Goal: Book appointment/travel/reservation

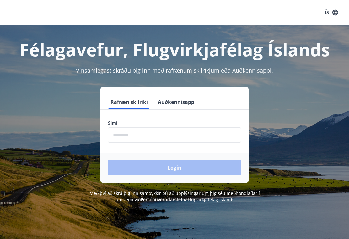
click at [138, 104] on button "Rafræn skilríki" at bounding box center [129, 102] width 42 height 15
click at [143, 137] on input "phone" at bounding box center [174, 135] width 133 height 15
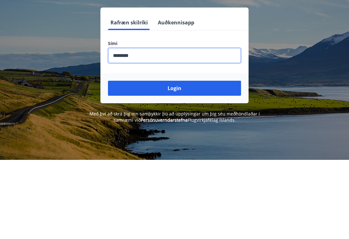
type input "********"
click at [178, 160] on button "Login" at bounding box center [174, 167] width 133 height 15
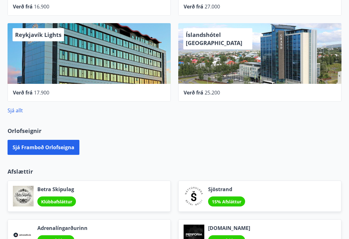
scroll to position [287, 0]
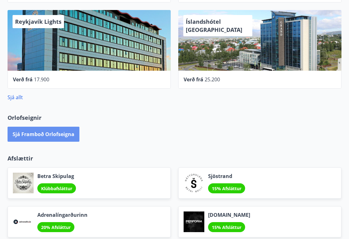
click at [58, 135] on button "Sjá framboð orlofseigna" at bounding box center [44, 134] width 72 height 15
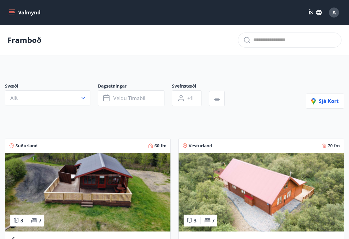
click at [80, 98] on icon "button" at bounding box center [83, 98] width 6 height 6
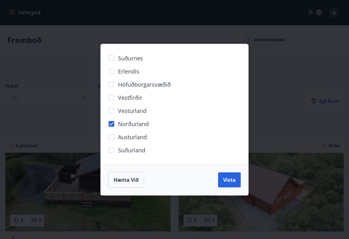
click at [232, 180] on span "Vista" at bounding box center [229, 180] width 13 height 7
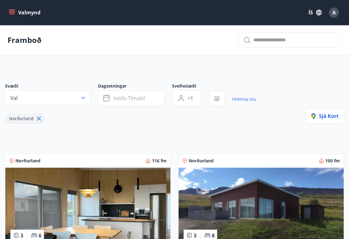
click at [145, 99] on button "Veldu tímabil" at bounding box center [131, 99] width 66 height 16
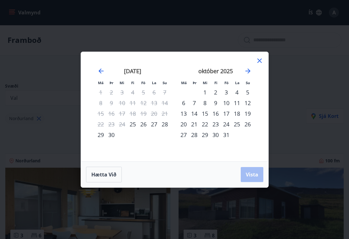
click at [228, 114] on div "17" at bounding box center [226, 113] width 11 height 11
click at [182, 124] on div "20" at bounding box center [183, 124] width 11 height 11
click at [254, 174] on span "Vista" at bounding box center [251, 174] width 13 height 7
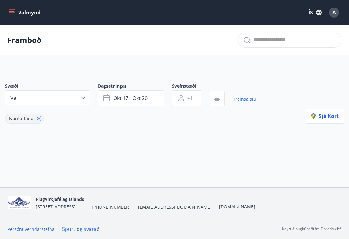
click at [193, 98] on button "+1" at bounding box center [186, 99] width 29 height 16
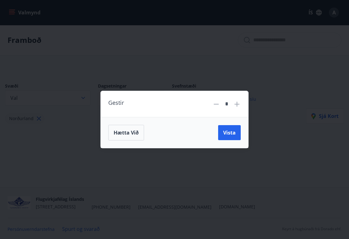
click at [236, 134] on button "Vista" at bounding box center [229, 132] width 23 height 15
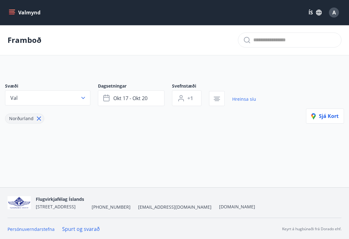
click at [194, 97] on button "+1" at bounding box center [186, 99] width 29 height 16
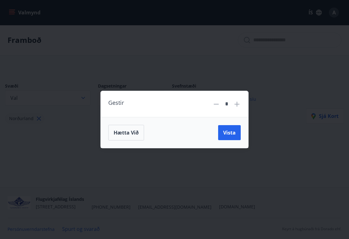
click at [238, 106] on icon at bounding box center [237, 105] width 8 height 8
click at [239, 103] on icon at bounding box center [237, 105] width 8 height 8
type input "*"
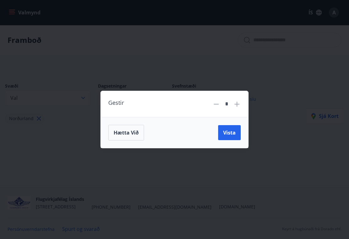
click at [234, 131] on span "Vista" at bounding box center [229, 132] width 13 height 7
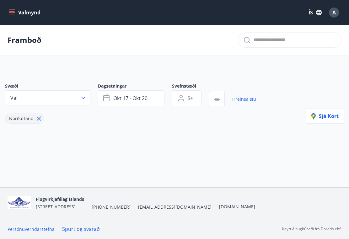
click at [333, 116] on span "Sjá kort" at bounding box center [324, 116] width 27 height 7
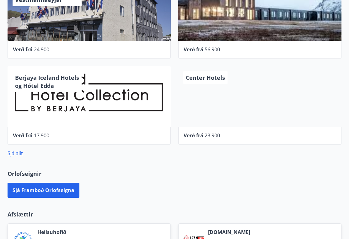
scroll to position [246, 0]
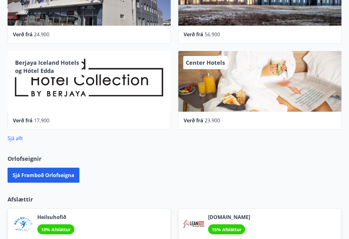
click at [65, 178] on button "Sjá framboð orlofseigna" at bounding box center [44, 175] width 72 height 15
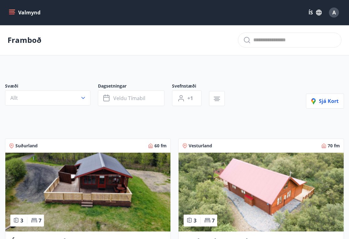
click at [218, 98] on icon "button" at bounding box center [216, 98] width 4 height 1
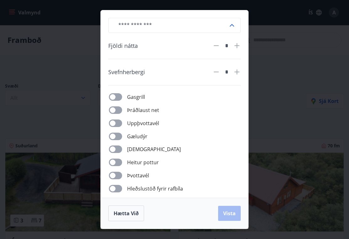
click at [296, 111] on div "​ Fjöldi nátta * Svefnherbergi * Gasgrill Þráðlaust net Uppþvottavél Gæludýr Þu…" at bounding box center [174, 119] width 349 height 239
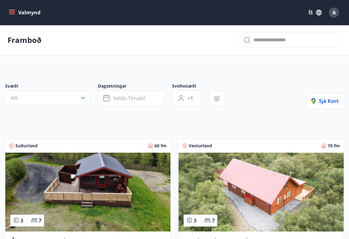
click at [16, 15] on button "Valmynd" at bounding box center [25, 12] width 35 height 11
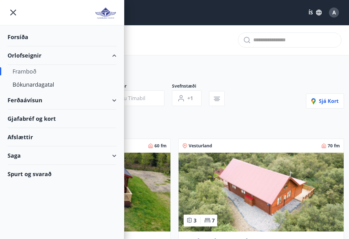
click at [39, 86] on div "Bókunardagatal" at bounding box center [62, 84] width 99 height 13
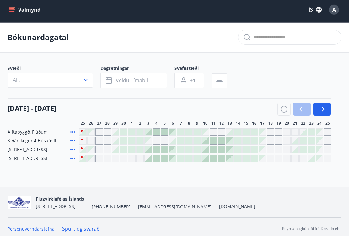
scroll to position [1, 0]
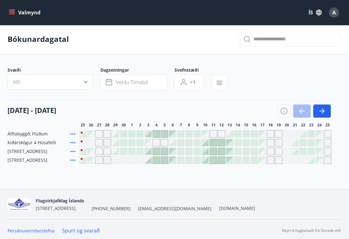
click at [324, 113] on icon "button" at bounding box center [322, 112] width 8 height 8
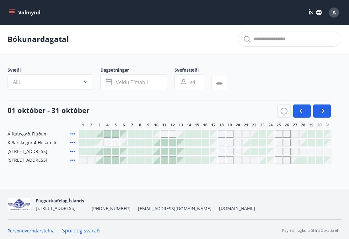
click at [322, 114] on icon "button" at bounding box center [322, 112] width 8 height 8
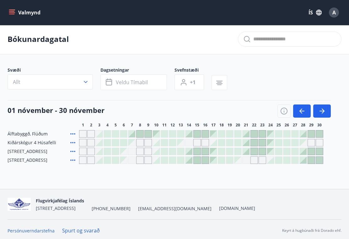
click at [323, 114] on icon "button" at bounding box center [322, 112] width 8 height 8
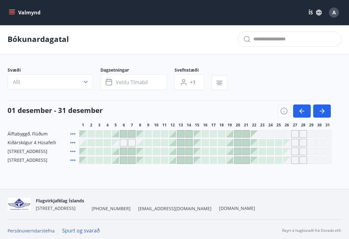
click at [245, 143] on div at bounding box center [245, 142] width 7 height 7
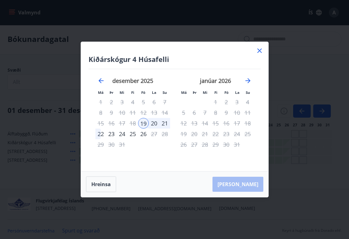
click at [102, 191] on button "Hreinsa" at bounding box center [101, 185] width 30 height 16
click at [259, 55] on icon at bounding box center [259, 51] width 8 height 8
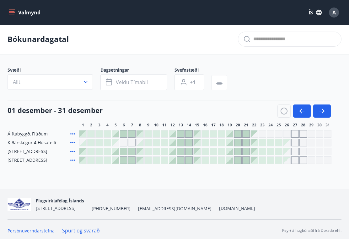
click at [323, 113] on icon "button" at bounding box center [322, 112] width 8 height 8
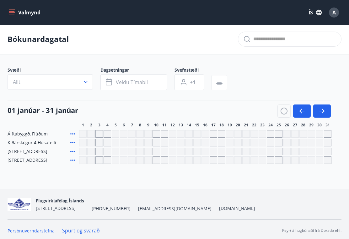
click at [302, 112] on icon "button" at bounding box center [302, 112] width 8 height 8
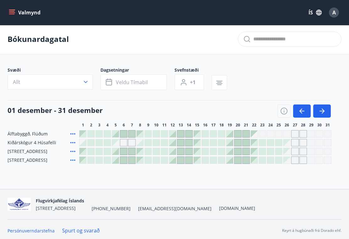
click at [298, 113] on icon "button" at bounding box center [302, 112] width 8 height 8
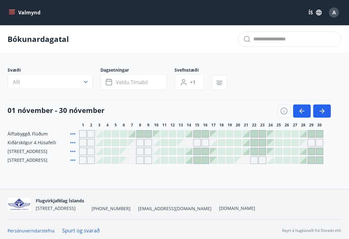
click at [301, 114] on icon "button" at bounding box center [302, 112] width 8 height 8
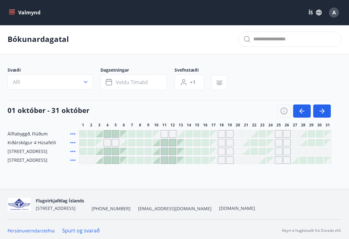
click at [300, 113] on icon "button" at bounding box center [302, 112] width 8 height 8
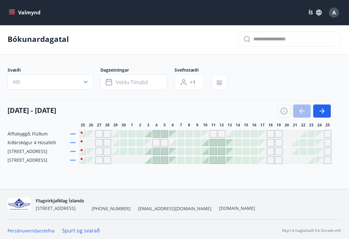
click at [265, 143] on div "Gráir dagar eru ekki bókanlegir" at bounding box center [262, 142] width 7 height 7
click at [215, 153] on div at bounding box center [213, 151] width 7 height 7
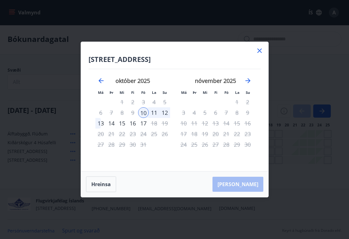
click at [260, 53] on icon at bounding box center [259, 51] width 4 height 4
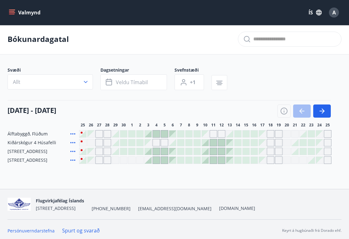
click at [323, 114] on icon "button" at bounding box center [322, 112] width 8 height 8
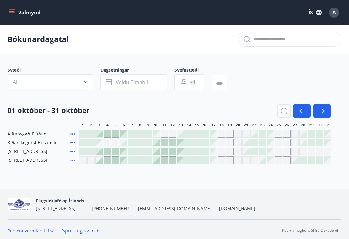
click at [323, 114] on icon "button" at bounding box center [322, 112] width 8 height 8
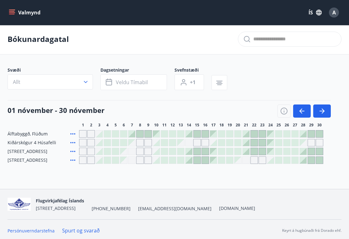
click at [323, 112] on icon "button" at bounding box center [321, 111] width 5 height 1
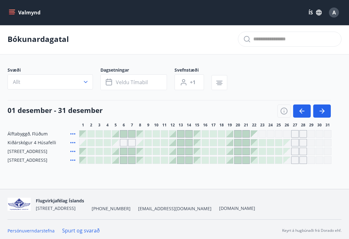
scroll to position [0, 0]
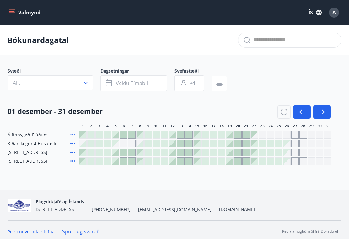
click at [334, 13] on span "A" at bounding box center [333, 12] width 3 height 7
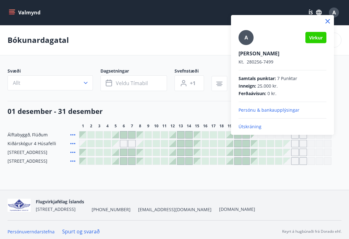
click at [249, 129] on p "Útskráning" at bounding box center [282, 127] width 88 height 6
